Goal: Browse casually: Explore the website without a specific task or goal

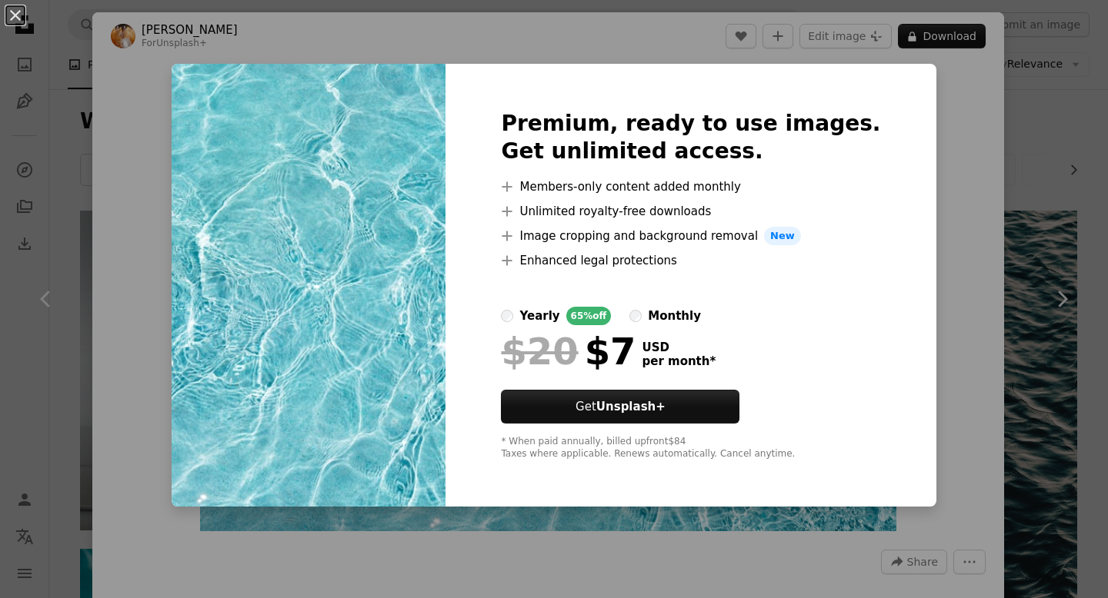
click at [941, 380] on div "An X shape Premium, ready to use images. Get unlimited access. A plus sign Memb…" at bounding box center [554, 299] width 1108 height 598
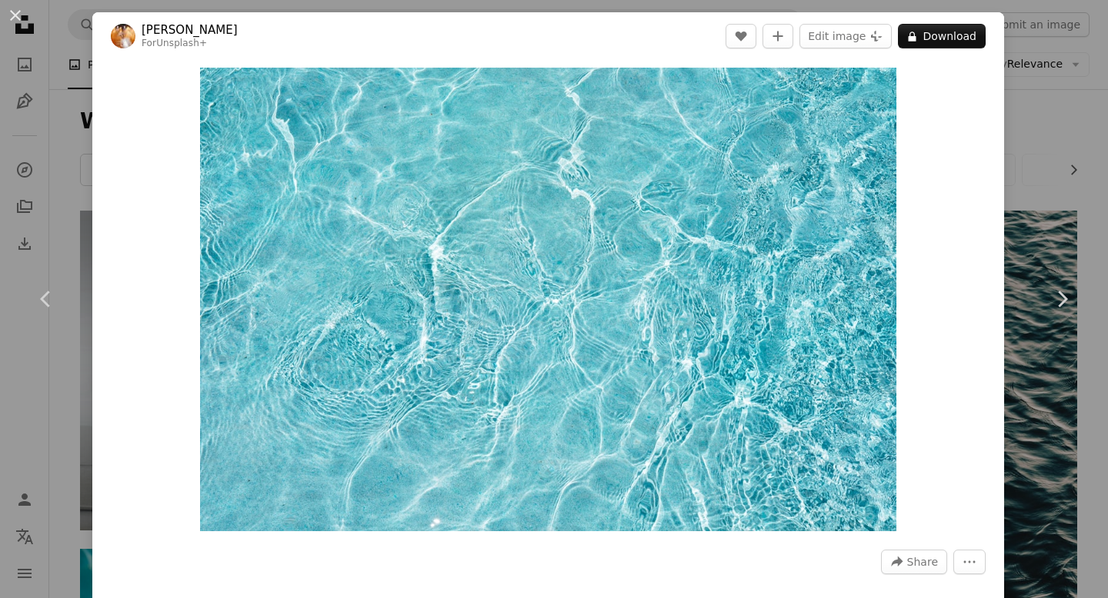
click at [44, 71] on div "An X shape Chevron left Chevron right [PERSON_NAME] For Unsplash+ A heart A plu…" at bounding box center [554, 299] width 1108 height 598
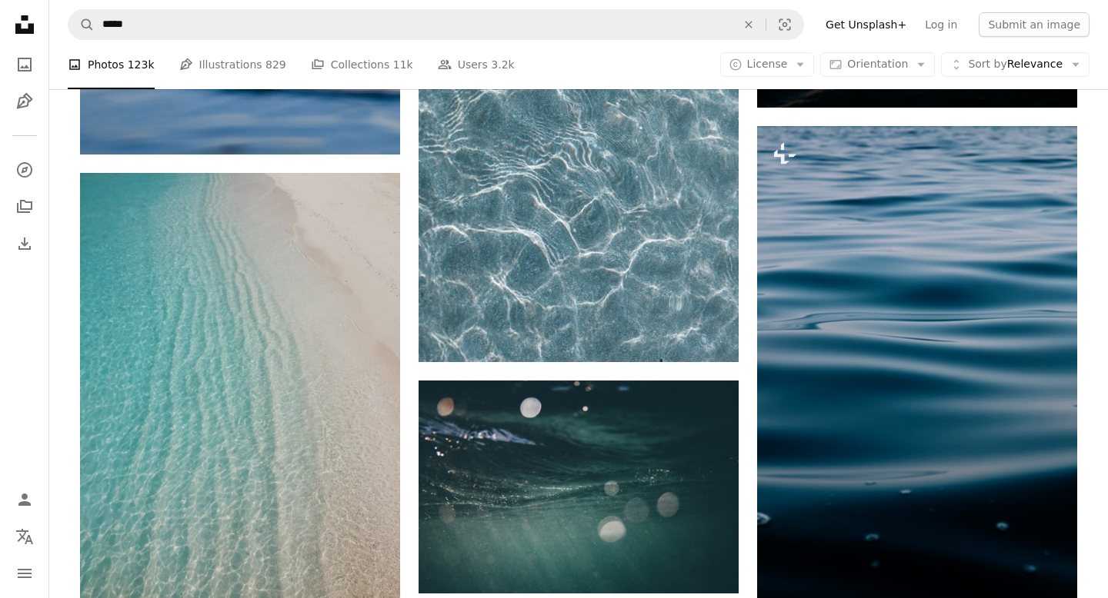
scroll to position [26246, 0]
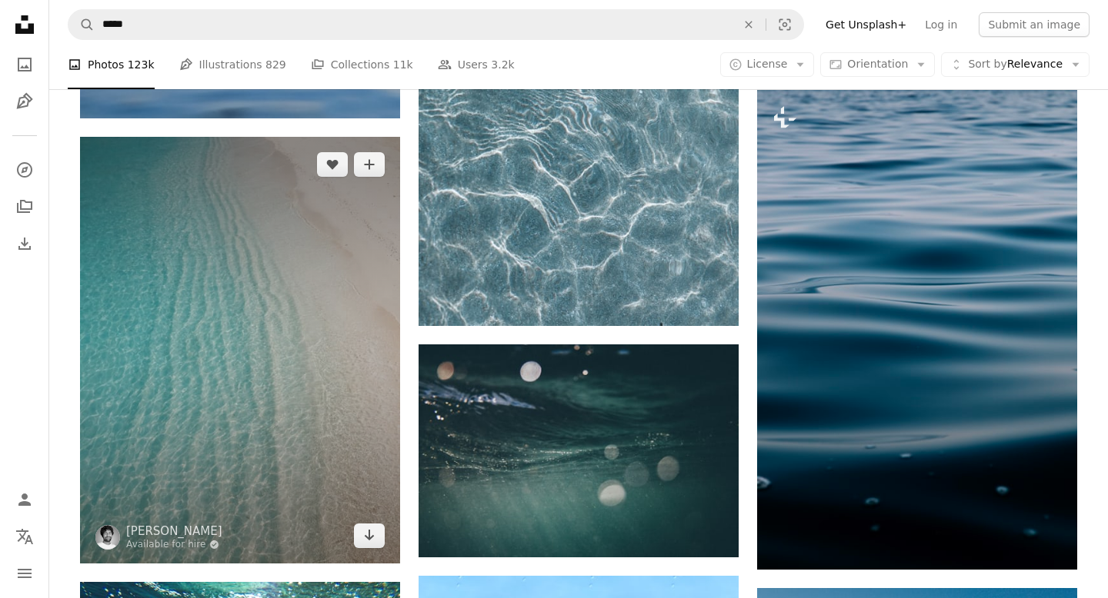
click at [318, 310] on img at bounding box center [240, 350] width 320 height 427
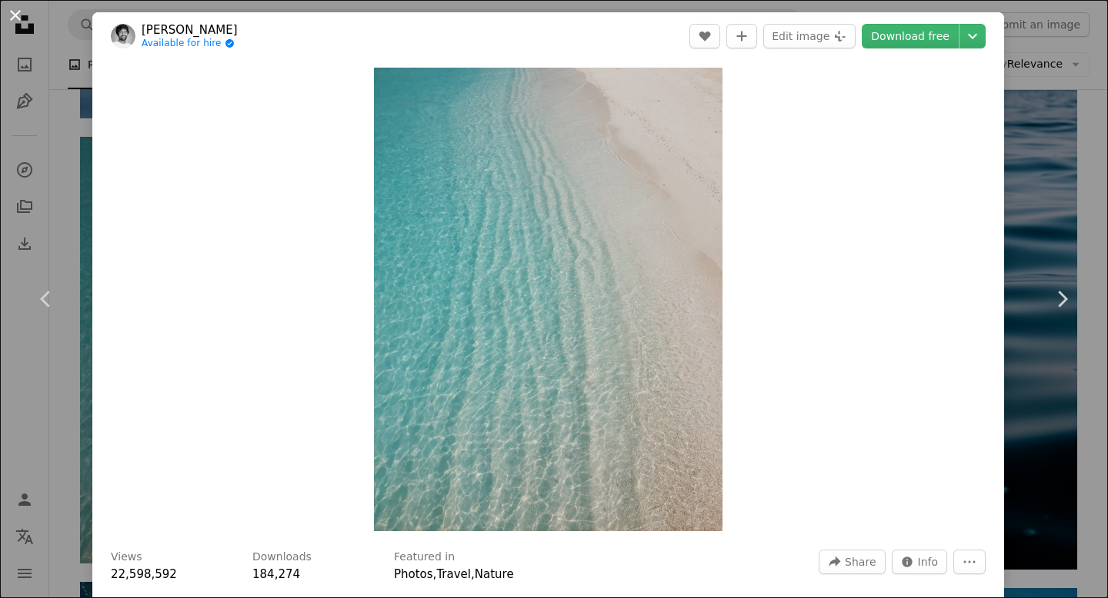
click at [20, 19] on button "An X shape" at bounding box center [15, 15] width 18 height 18
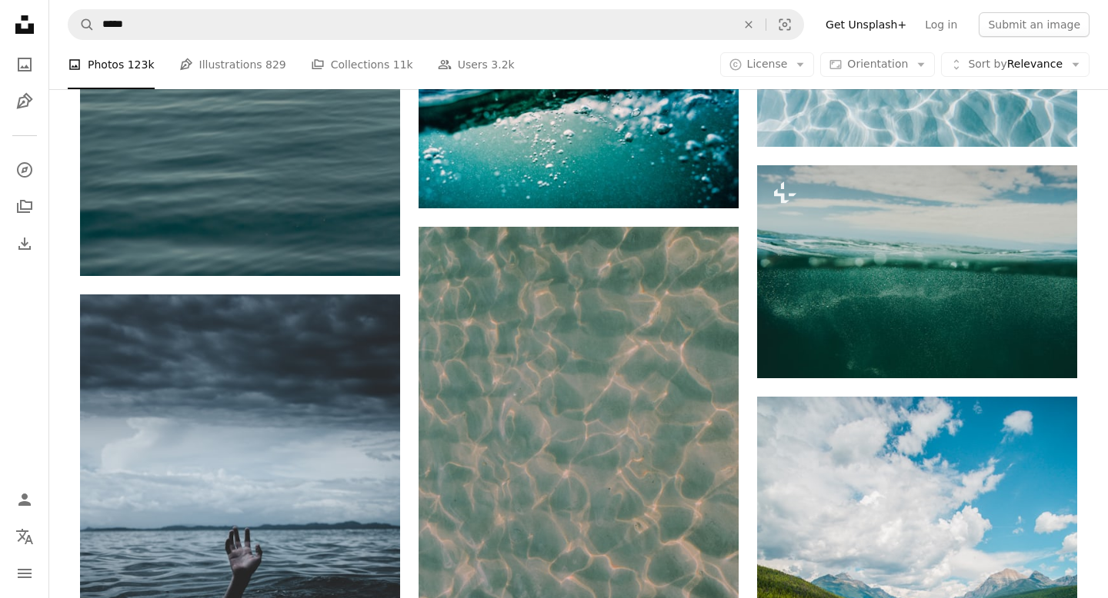
scroll to position [23740, 0]
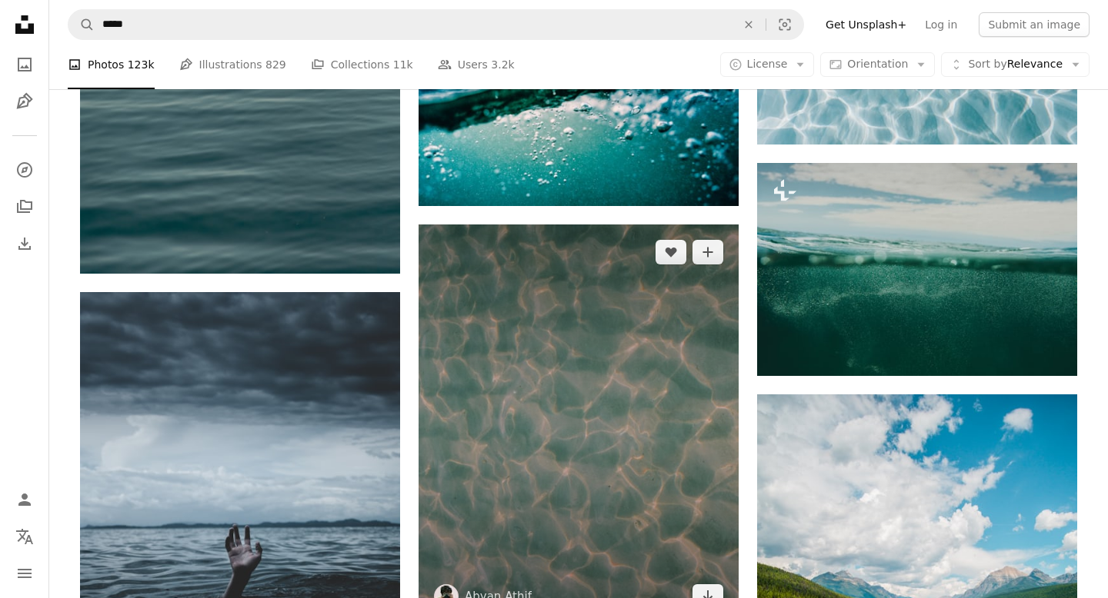
click at [595, 300] on img at bounding box center [578, 425] width 320 height 400
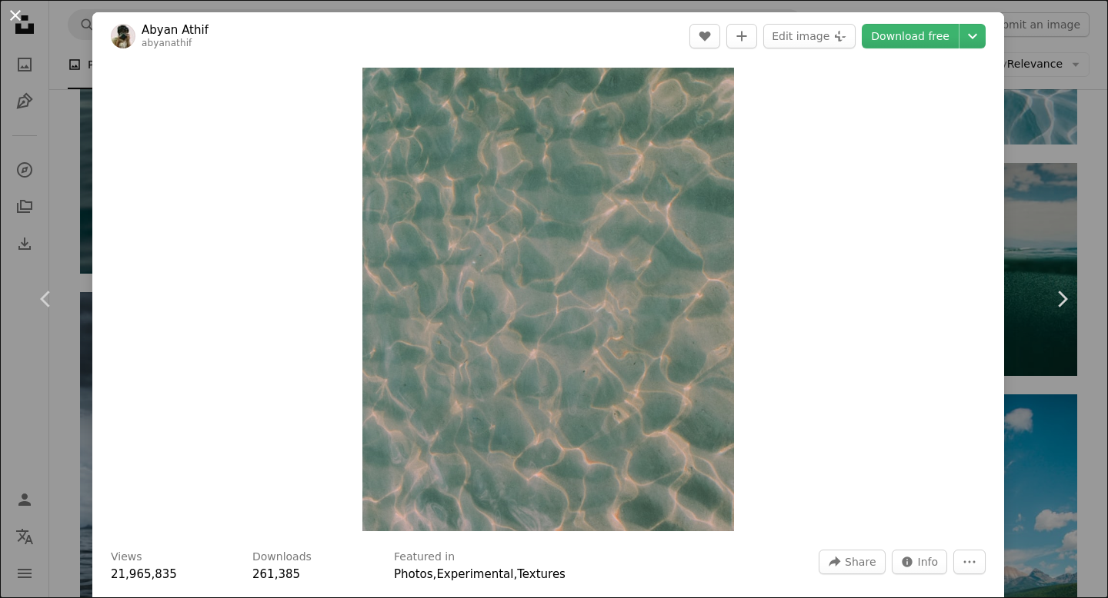
scroll to position [34669, 0]
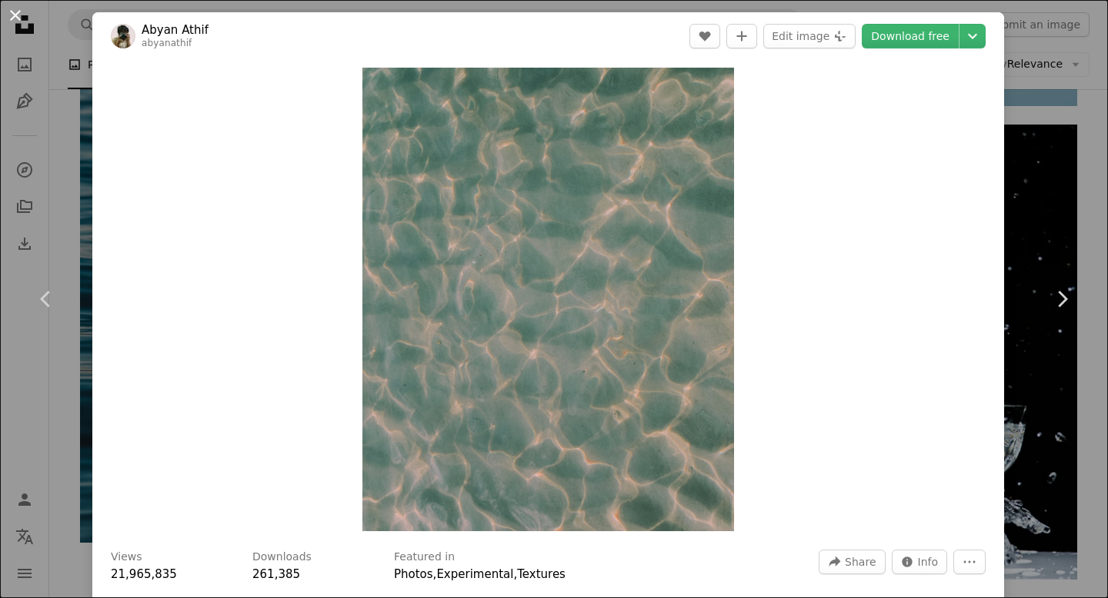
click at [9, 18] on button "An X shape" at bounding box center [15, 15] width 18 height 18
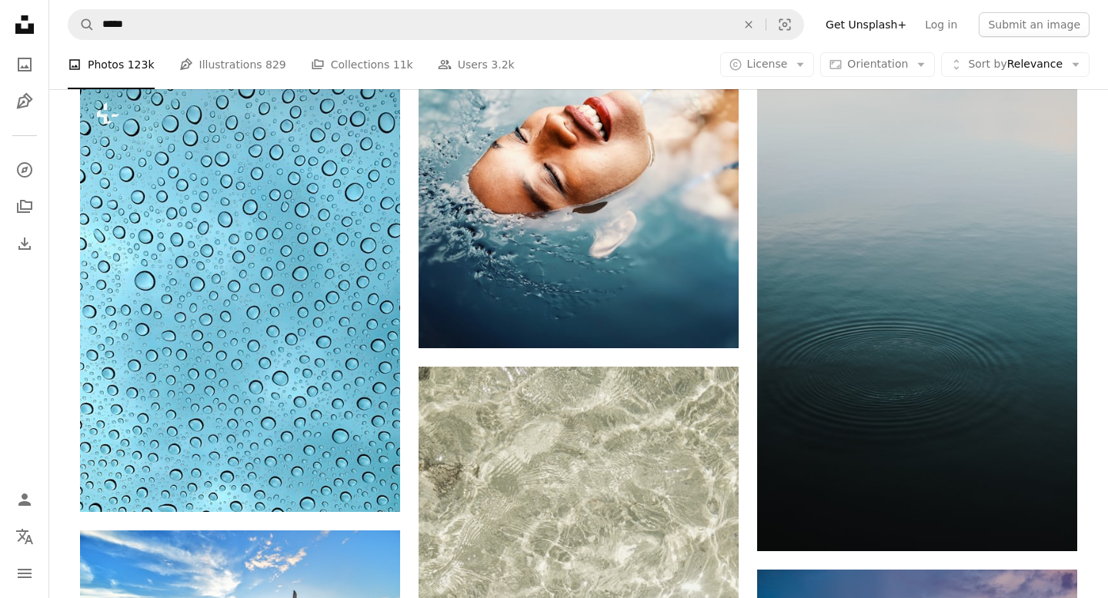
scroll to position [17515, 0]
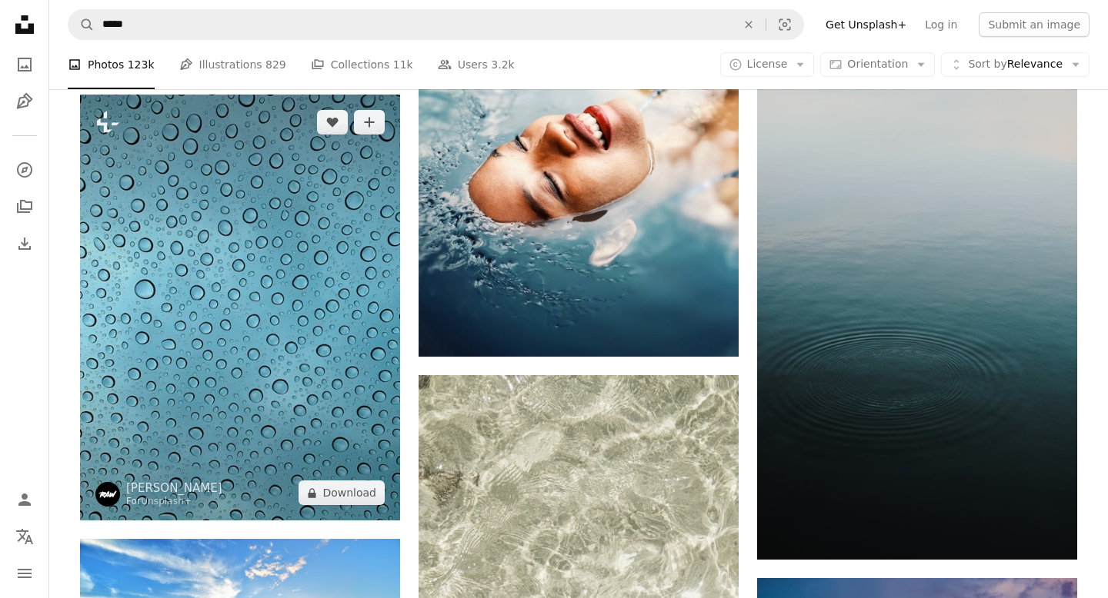
click at [254, 301] on img at bounding box center [240, 308] width 320 height 427
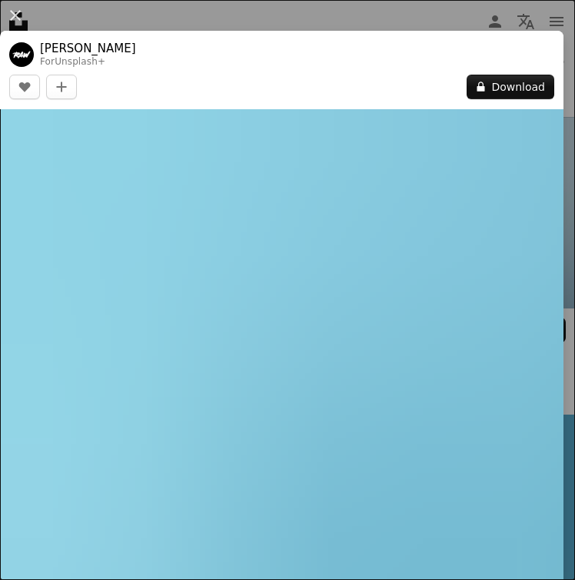
scroll to position [283658, 0]
